Goal: Task Accomplishment & Management: Manage account settings

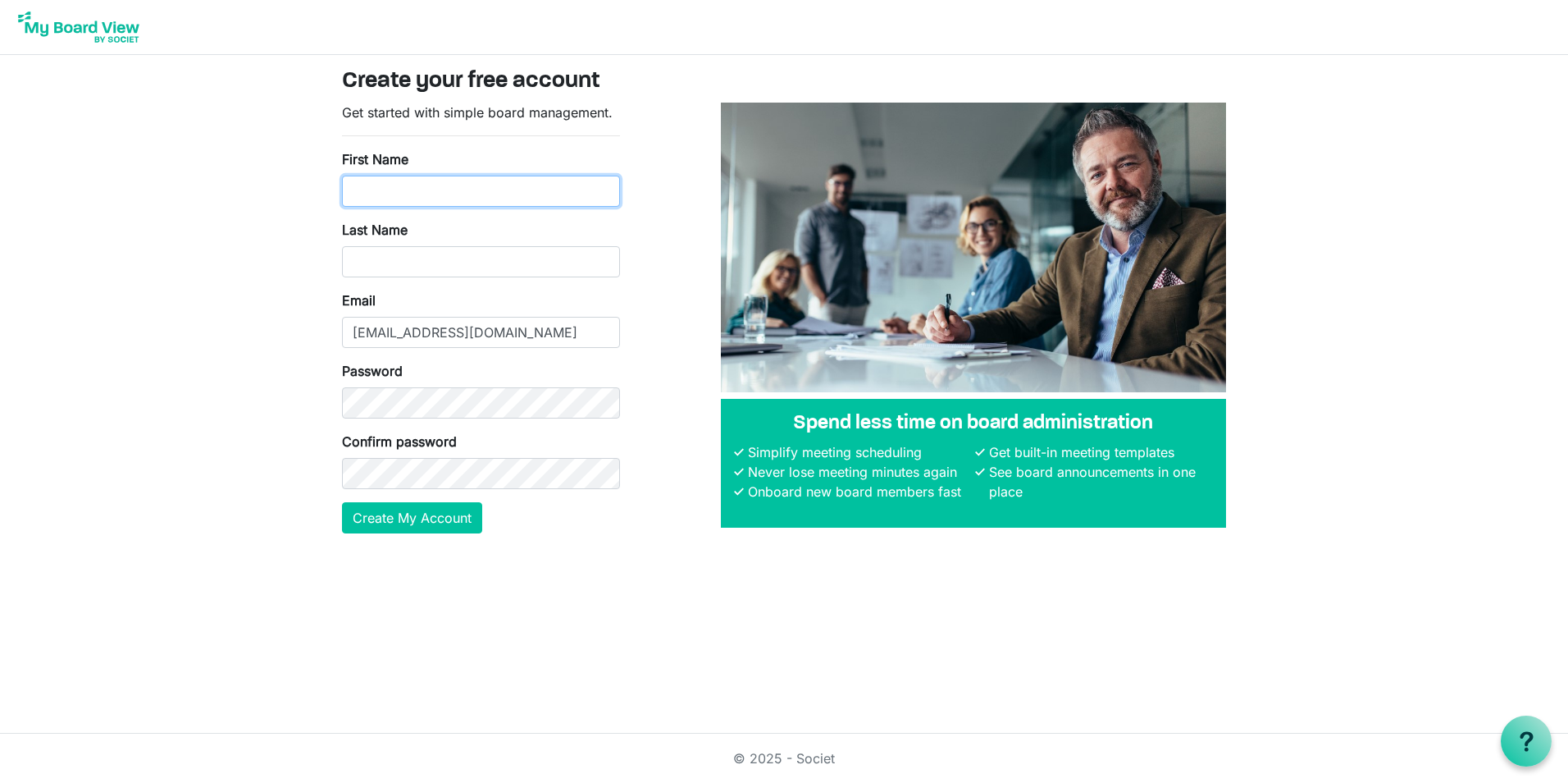
click at [394, 192] on input "First Name" at bounding box center [481, 191] width 278 height 31
type input "[PERSON_NAME]"
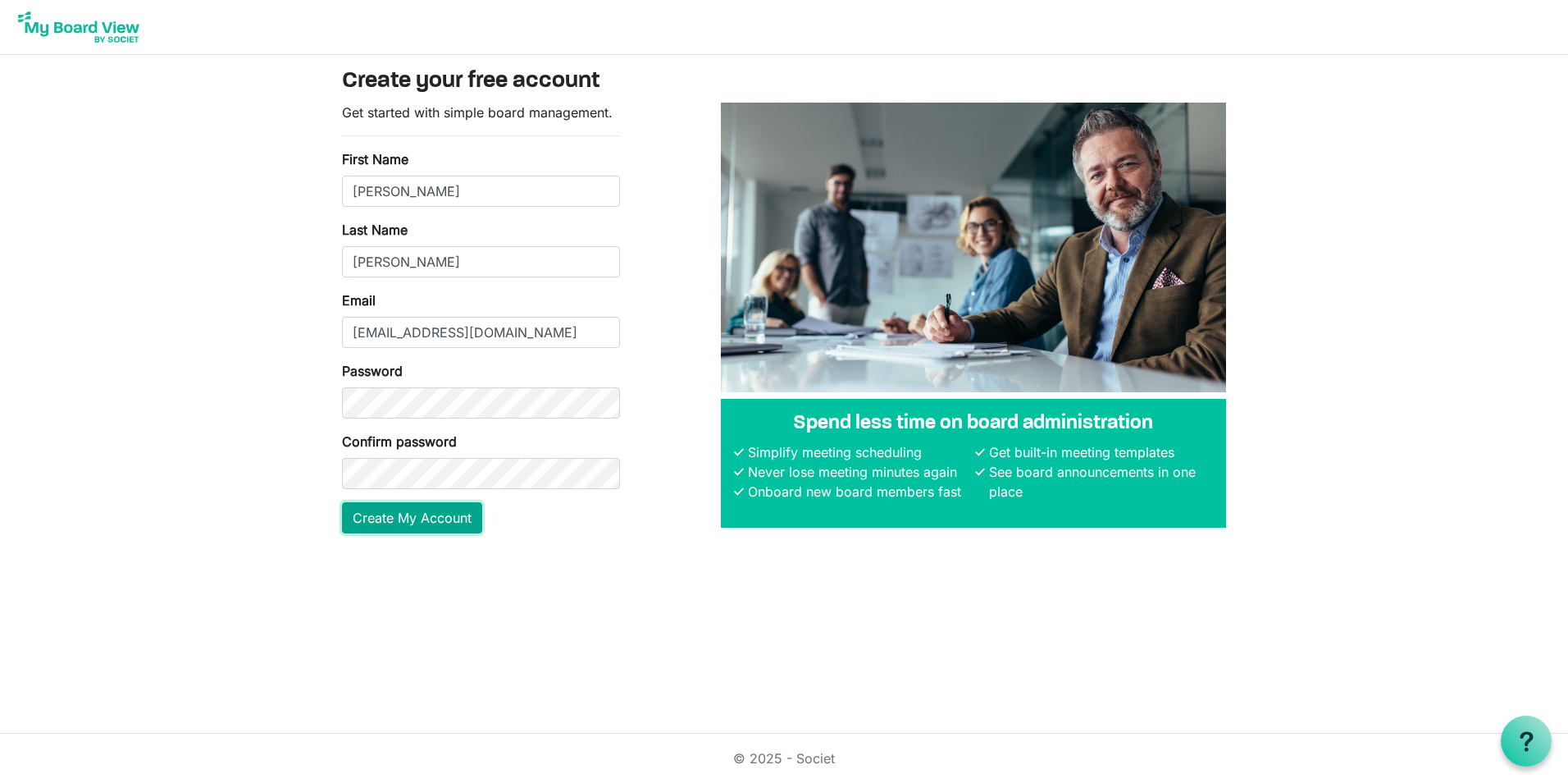
click at [410, 506] on button "Create My Account" at bounding box center [411, 517] width 140 height 31
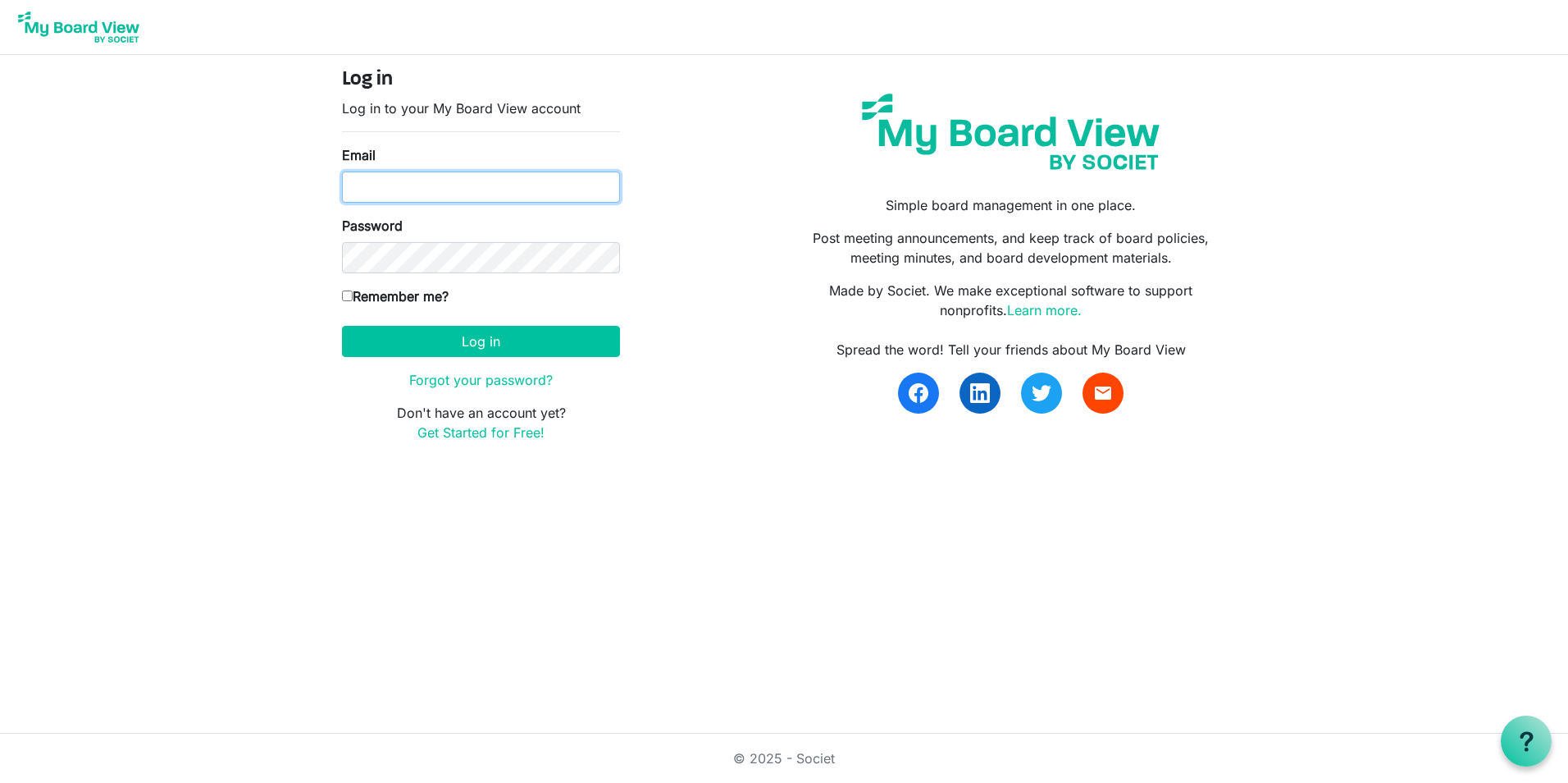
click at [442, 202] on input "Email" at bounding box center [481, 187] width 278 height 31
type input "[EMAIL_ADDRESS][DOMAIN_NAME]"
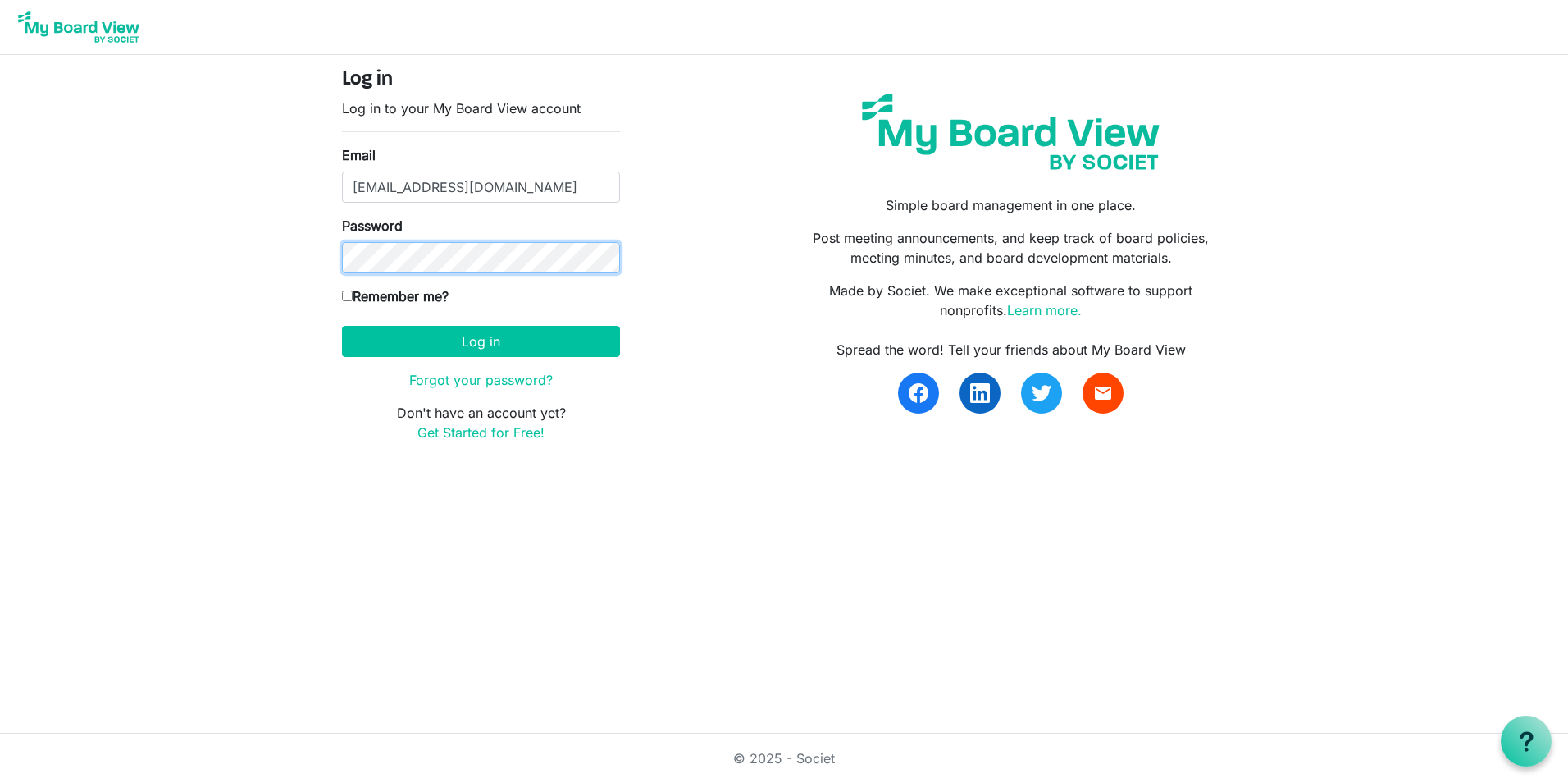
click at [342, 325] on button "Log in" at bounding box center [481, 341] width 278 height 31
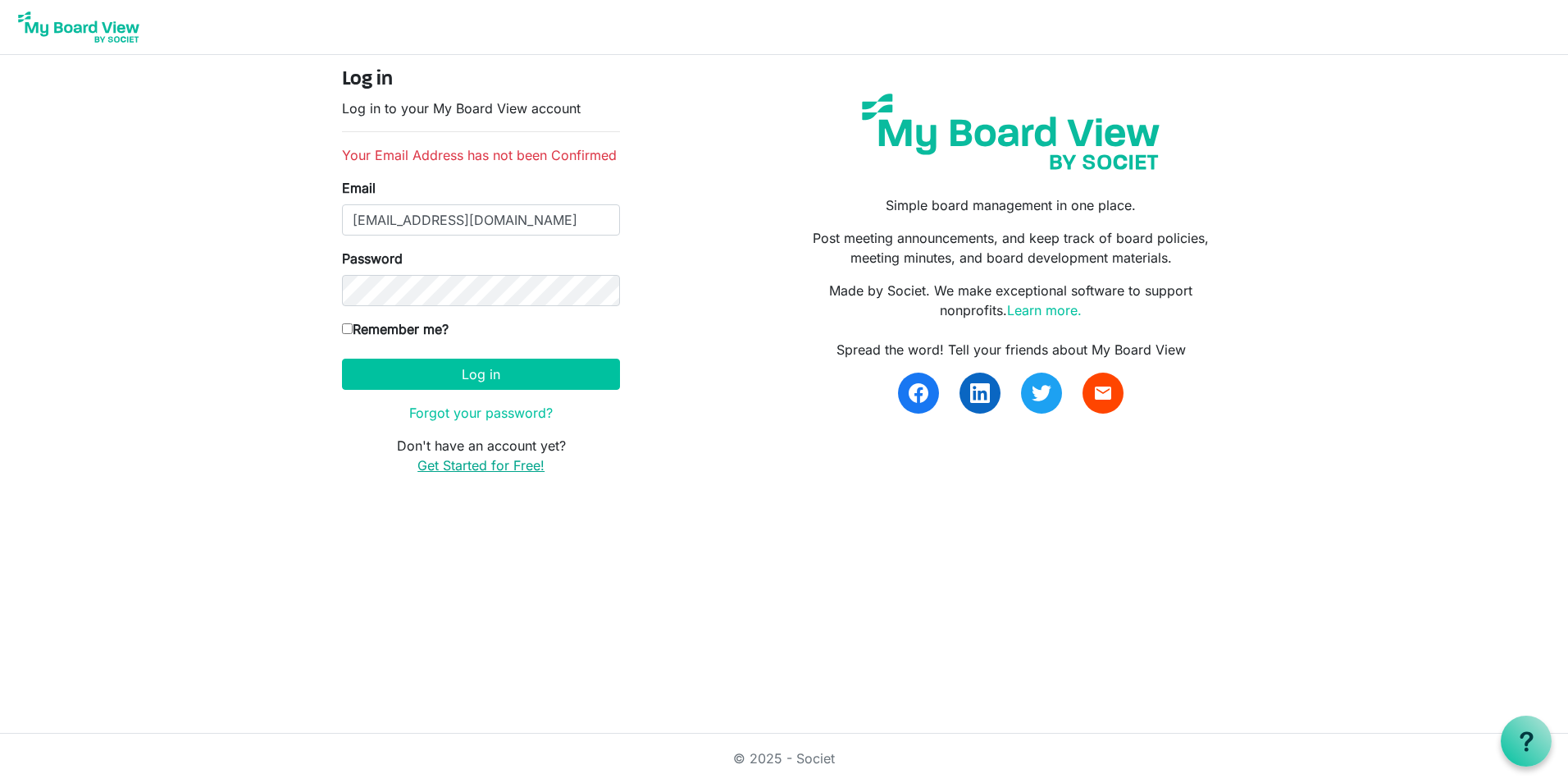
click at [496, 464] on link "Get Started for Free!" at bounding box center [481, 465] width 127 height 17
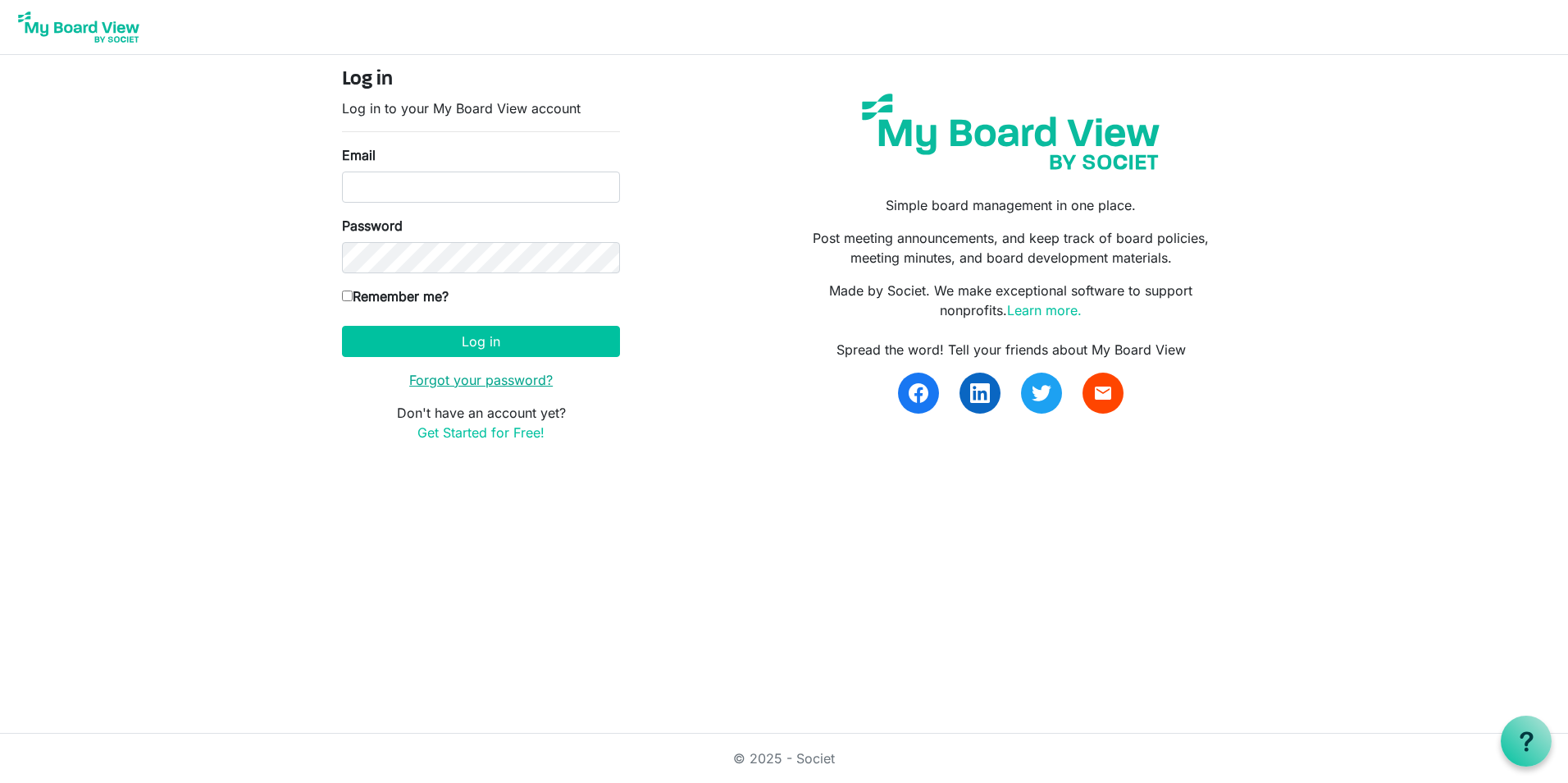
click at [521, 378] on link "Forgot your password?" at bounding box center [481, 379] width 143 height 17
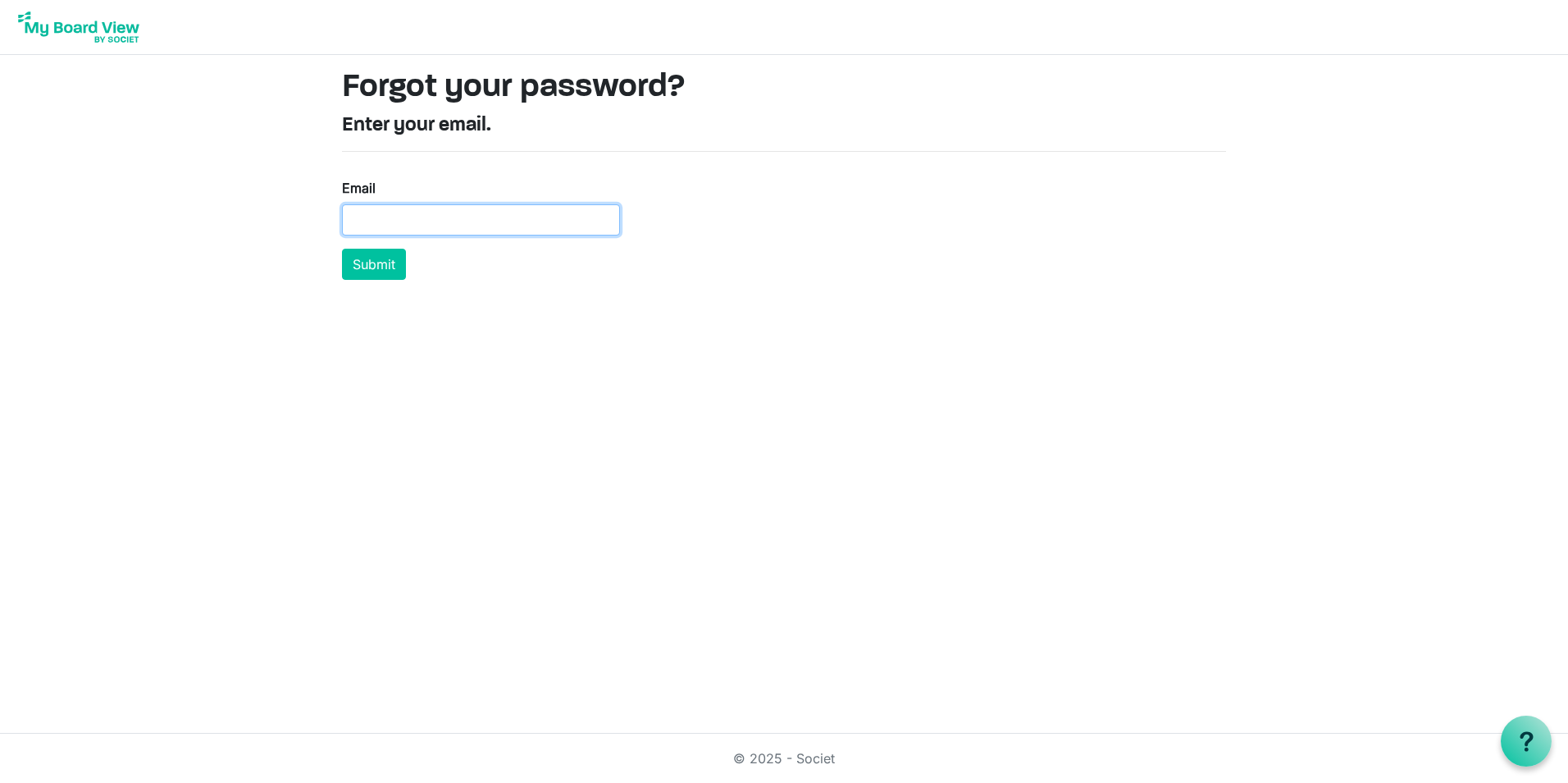
click at [393, 215] on input "Email" at bounding box center [481, 220] width 278 height 31
type input "[EMAIL_ADDRESS][DOMAIN_NAME]"
click at [371, 267] on button "Submit" at bounding box center [373, 265] width 64 height 31
click at [384, 265] on button "Submit" at bounding box center [373, 265] width 64 height 31
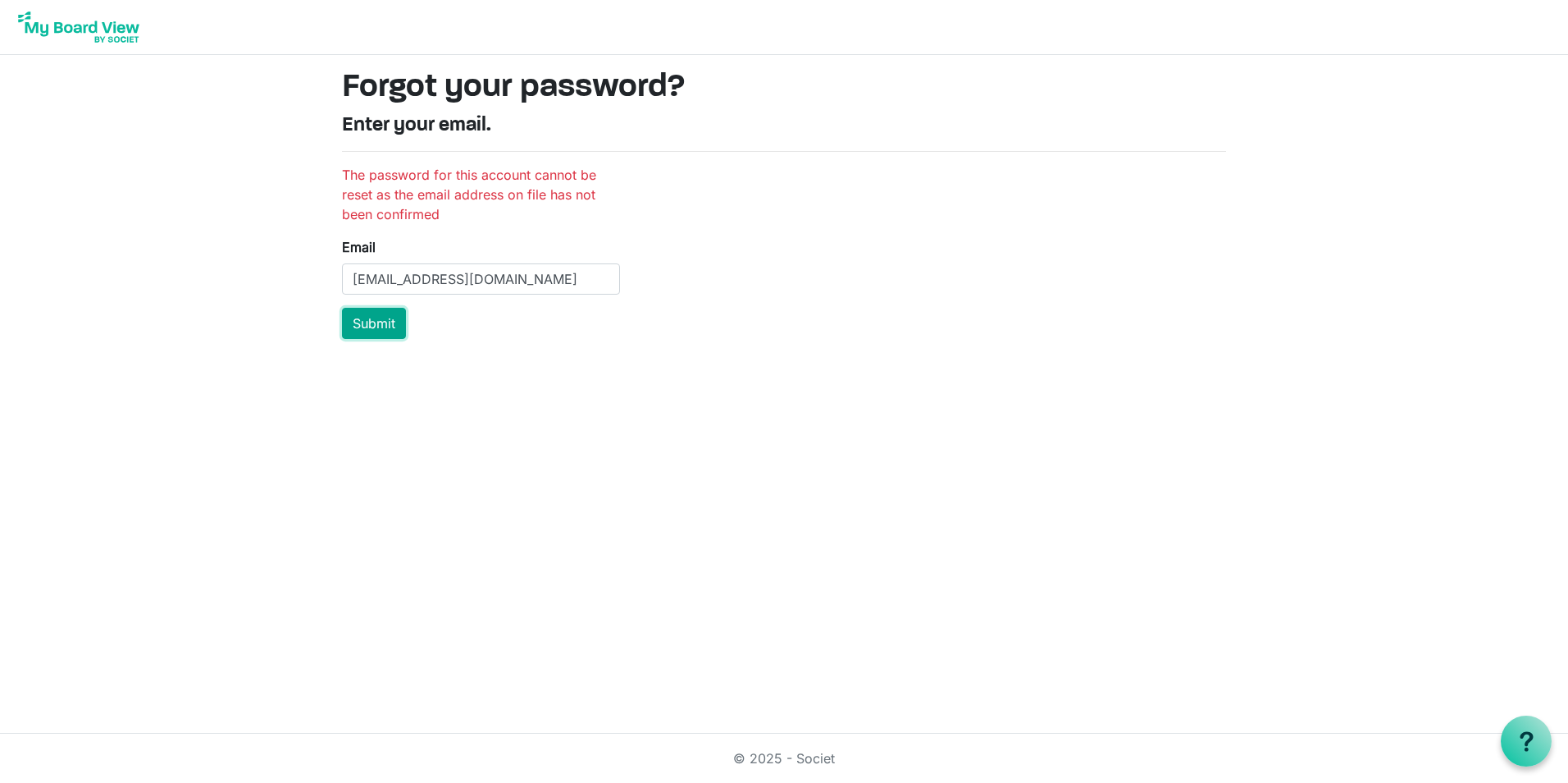
click at [385, 322] on button "Submit" at bounding box center [373, 323] width 64 height 31
